Goal: Task Accomplishment & Management: Complete application form

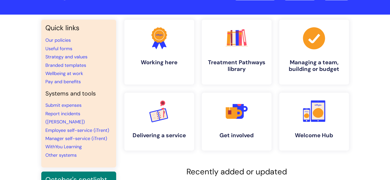
scroll to position [25, 0]
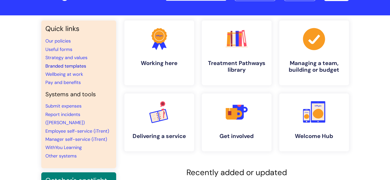
click at [69, 64] on link "Branded templates" at bounding box center [65, 66] width 41 height 6
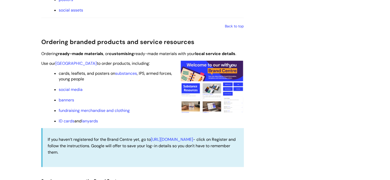
scroll to position [478, 0]
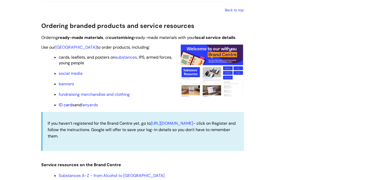
click at [69, 107] on link "ID cards" at bounding box center [67, 104] width 16 height 5
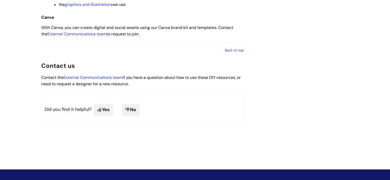
scroll to position [841, 0]
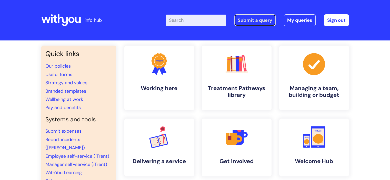
click at [243, 21] on link "Submit a query" at bounding box center [254, 20] width 41 height 12
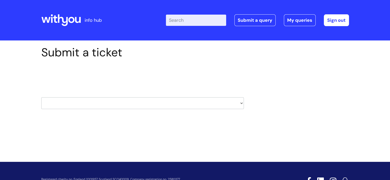
click at [153, 111] on div "Select issue type HR / People IT and Support Clinical Drug Alerts Finance Accou…" at bounding box center [142, 90] width 203 height 53
click at [145, 108] on select "HR / People IT and Support Clinical Drug Alerts Finance Accounts Data Support T…" at bounding box center [142, 103] width 203 height 12
select select "systems"
click at [41, 97] on select "HR / People IT and Support Clinical Drug Alerts Finance Accounts Data Support T…" at bounding box center [142, 103] width 203 height 12
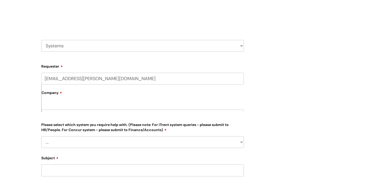
scroll to position [60, 0]
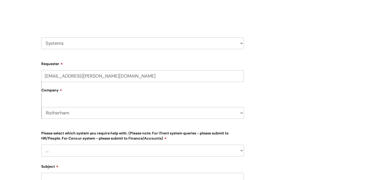
click at [91, 114] on select "Rotherham WithYou Current Staff" at bounding box center [143, 113] width 202 height 12
click at [38, 110] on div "Submit a ticket Select issue type HR / People IT and Support Clinical Drug Aler…" at bounding box center [142, 142] width 210 height 313
click at [68, 146] on select "... [PERSON_NAME] Helpdesk [DATE][DOMAIN_NAME] Nebula fault ILLY CarePath fault…" at bounding box center [142, 151] width 203 height 12
select select "Something else"
click at [41, 145] on select "... [PERSON_NAME] Helpdesk [DATE][DOMAIN_NAME] Nebula fault ILLY CarePath fault…" at bounding box center [142, 151] width 203 height 12
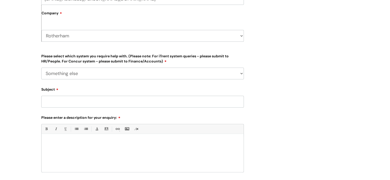
scroll to position [137, 0]
click at [94, 103] on input "Subject" at bounding box center [142, 102] width 203 height 12
type input "SAP concur"
click at [94, 103] on input "SAP concur" at bounding box center [142, 102] width 203 height 12
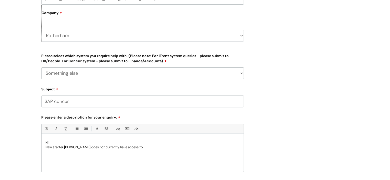
click at [94, 103] on input "SAP concur" at bounding box center [142, 102] width 203 height 12
click at [156, 145] on p "New starter Joanne Powell does not currently have access to" at bounding box center [142, 147] width 194 height 5
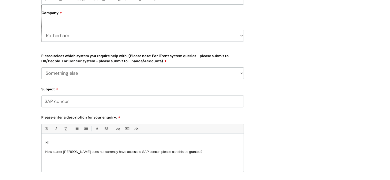
click at [208, 151] on p "New starter Joanne Powell does not currently have access to SAP concur, please …" at bounding box center [142, 152] width 194 height 5
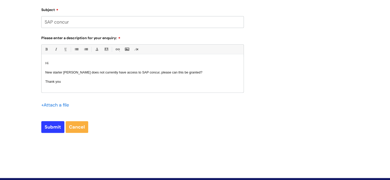
scroll to position [217, 0]
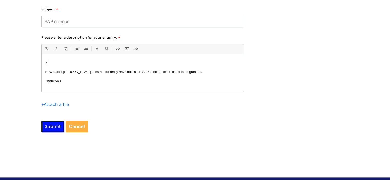
click at [54, 122] on input "Submit" at bounding box center [52, 127] width 23 height 12
type input "Please Wait..."
